Goal: Task Accomplishment & Management: Use online tool/utility

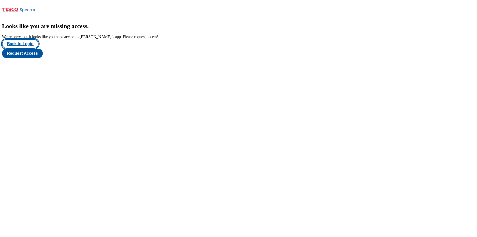
click at [35, 49] on button "Back to Login" at bounding box center [20, 44] width 37 height 10
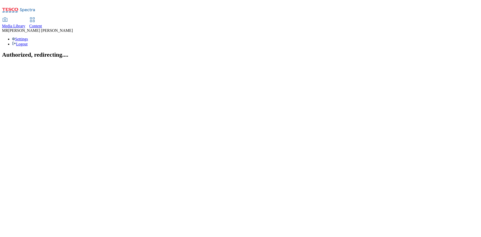
drag, startPoint x: 122, startPoint y: 13, endPoint x: 117, endPoint y: 2, distance: 11.8
click at [42, 24] on div "Content" at bounding box center [35, 26] width 13 height 5
select select "ghs-uk"
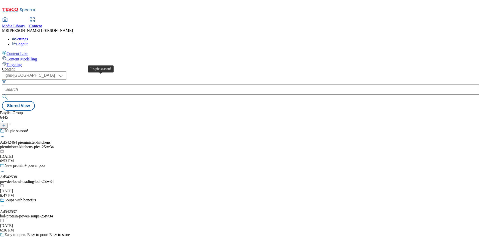
click at [28, 129] on div "It's pie season!" at bounding box center [17, 131] width 24 height 5
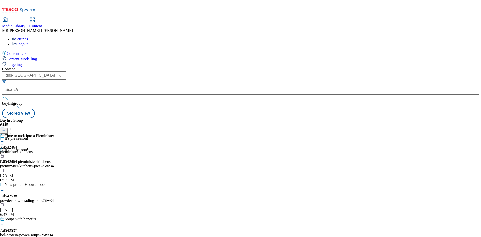
click at [5, 139] on icon at bounding box center [2, 141] width 5 height 5
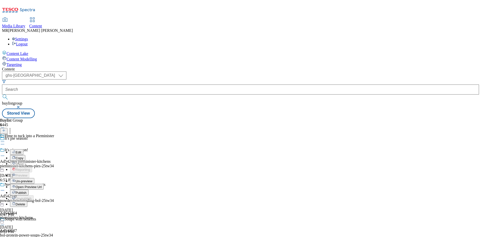
click at [44, 184] on button "Open Preview Url" at bounding box center [27, 187] width 34 height 6
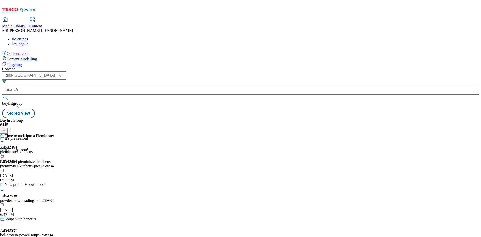
click at [5, 139] on icon at bounding box center [2, 141] width 5 height 5
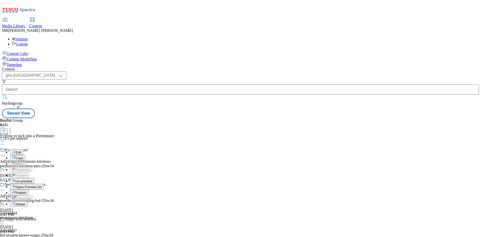
click at [27, 191] on span "Publish" at bounding box center [21, 193] width 11 height 4
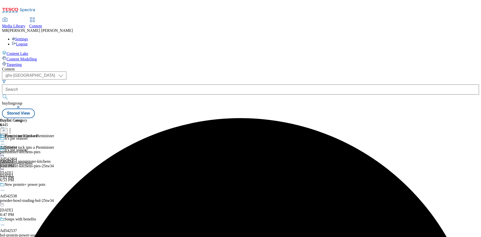
click at [5, 151] on icon at bounding box center [2, 153] width 5 height 5
